Goal: Check status: Check status

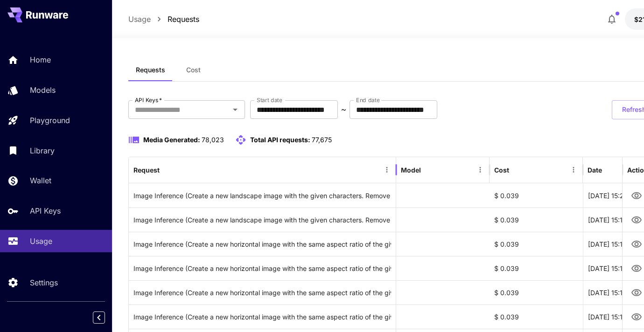
drag, startPoint x: 233, startPoint y: 167, endPoint x: 397, endPoint y: 169, distance: 163.3
click at [397, 169] on div at bounding box center [396, 170] width 5 height 26
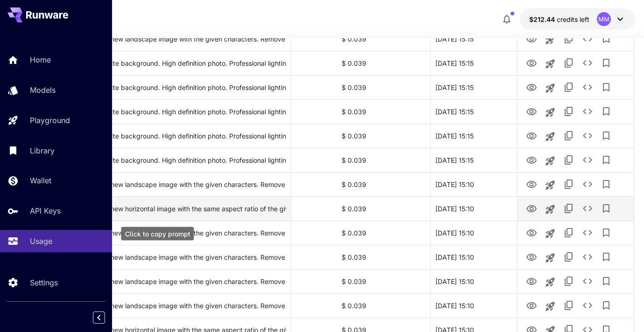
scroll to position [354, 105]
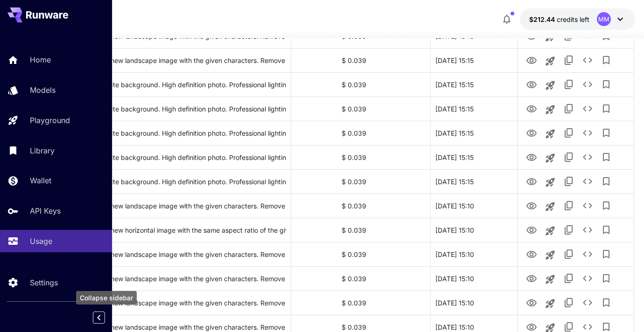
click at [98, 318] on icon "Collapse sidebar" at bounding box center [98, 317] width 11 height 11
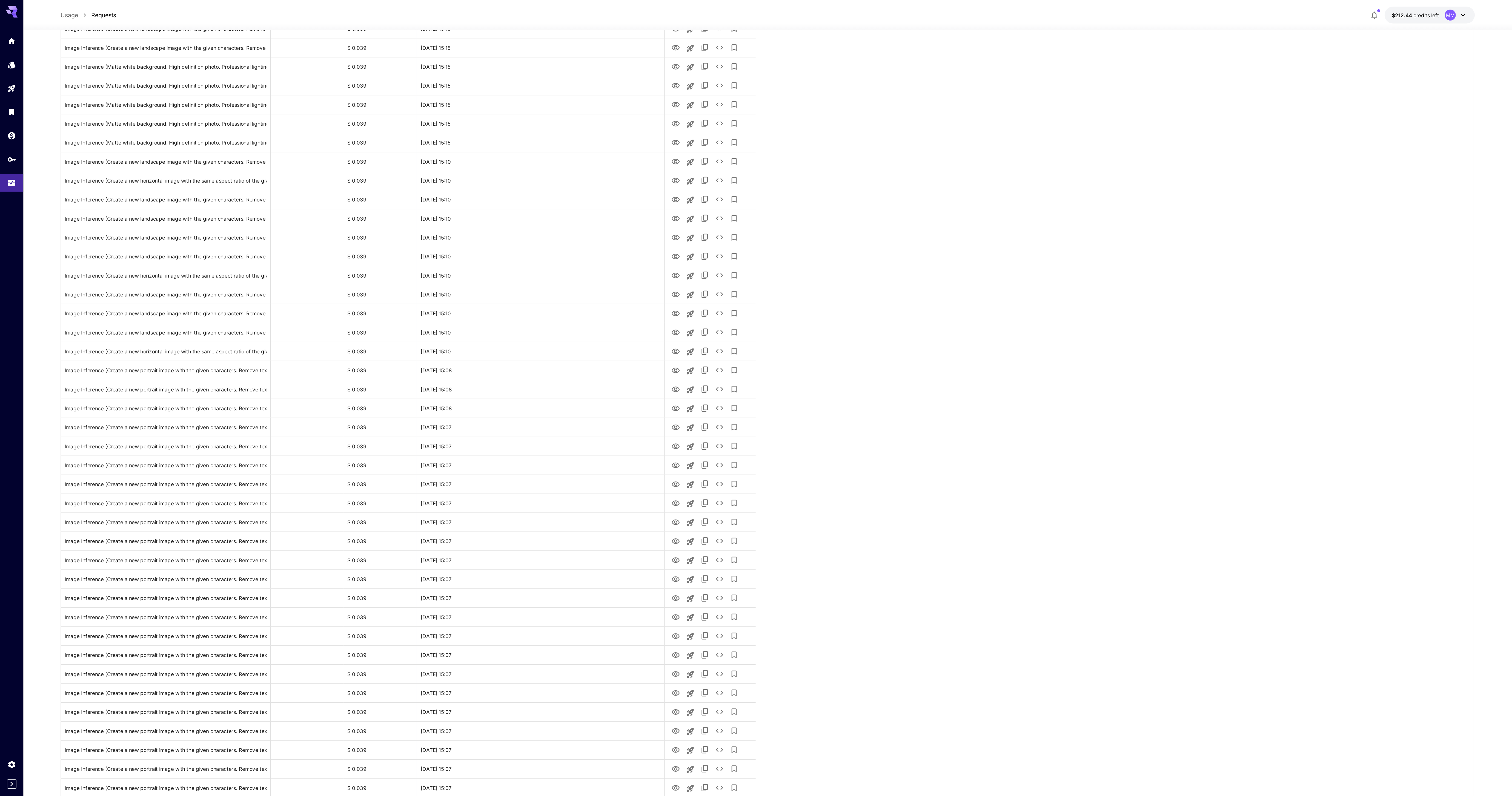
scroll to position [56, 0]
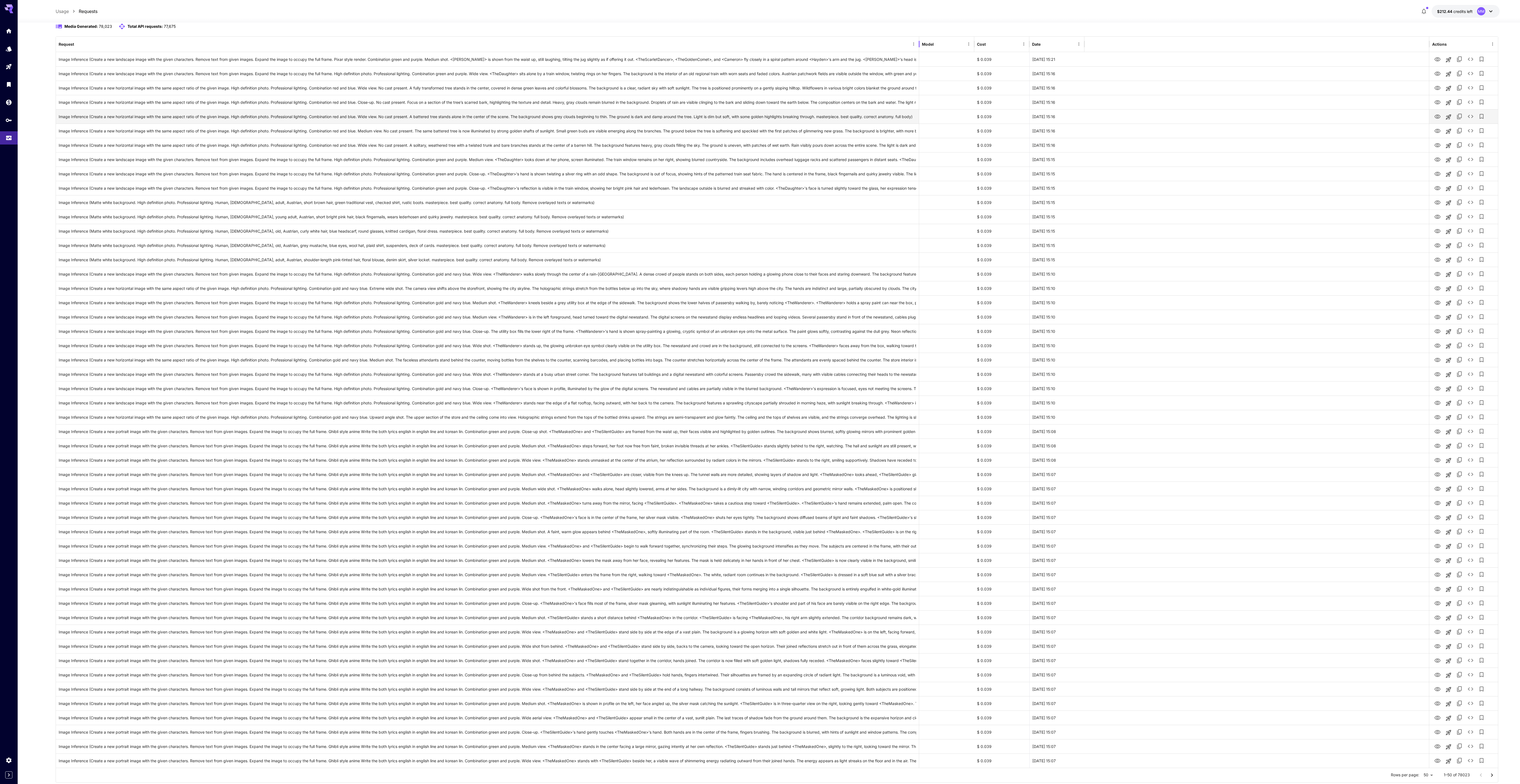
drag, startPoint x: 214, startPoint y: 42, endPoint x: 919, endPoint y: 111, distance: 708.4
click at [384, 111] on div "Request Model Cost Date Actions Image Inference (Create a new landscape image w…" at bounding box center [777, 402] width 1442 height 731
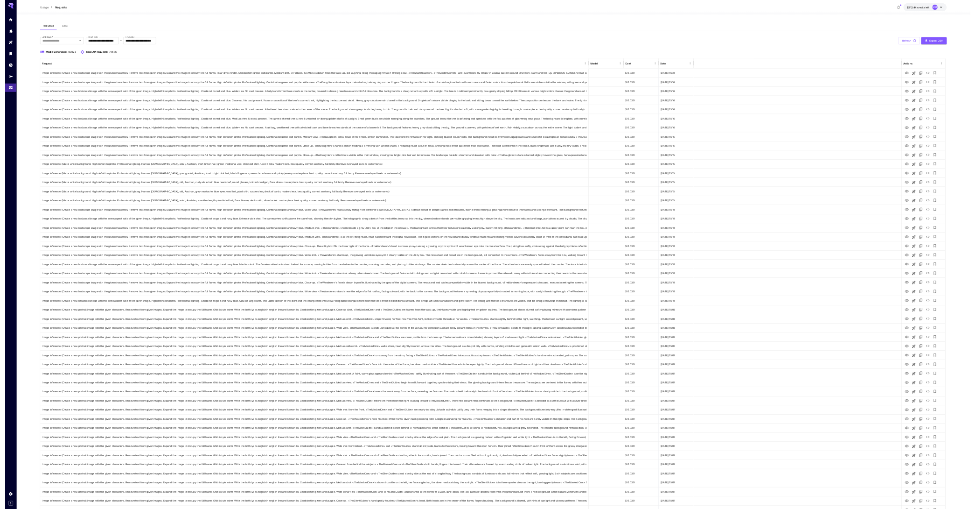
scroll to position [0, 0]
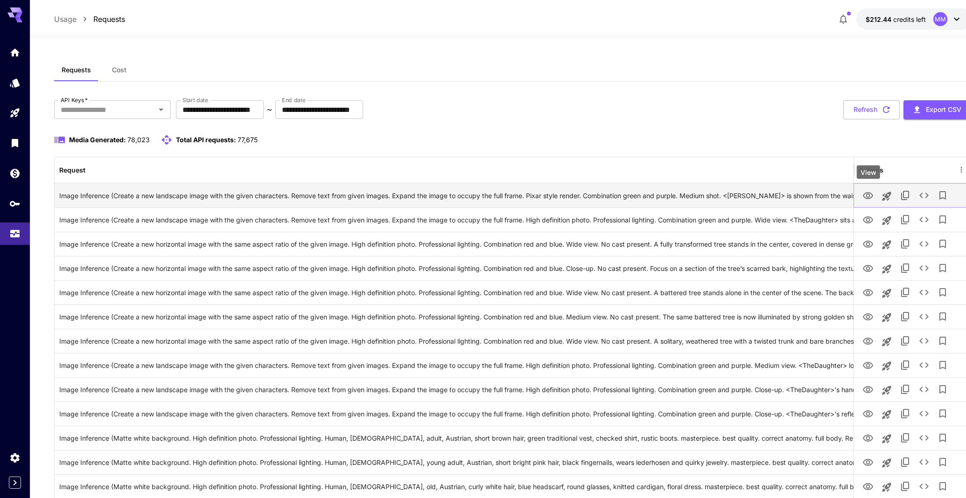
click at [651, 195] on icon "View" at bounding box center [868, 195] width 10 height 7
click at [651, 198] on button "See details" at bounding box center [924, 195] width 19 height 19
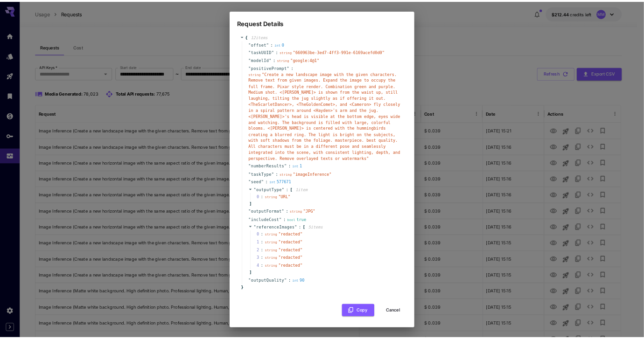
scroll to position [16, 0]
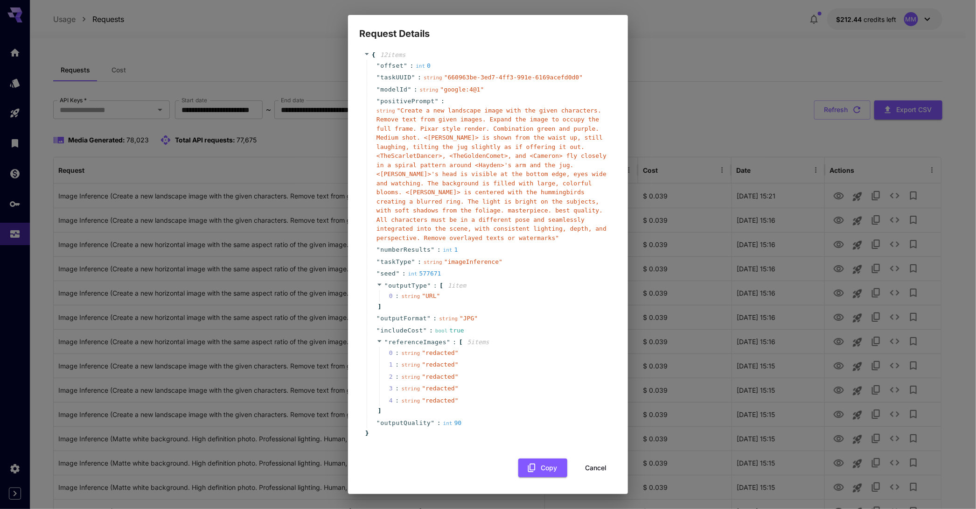
click at [437, 339] on span "" redacted "" at bounding box center [440, 352] width 36 height 7
click at [592, 339] on button "Cancel" at bounding box center [596, 467] width 42 height 19
